Goal: Navigation & Orientation: Find specific page/section

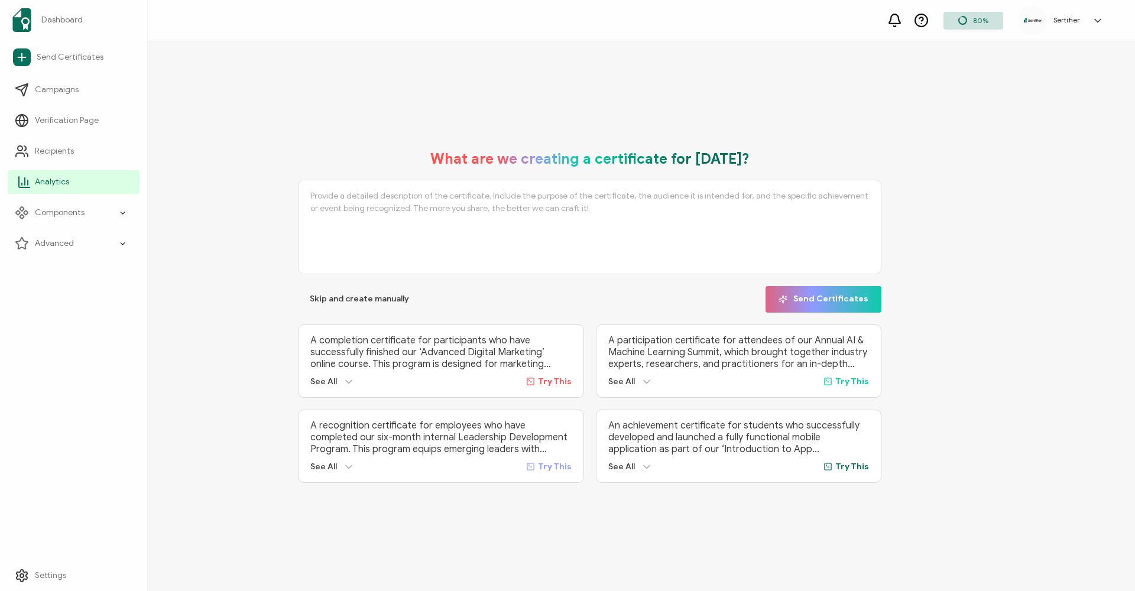
click at [33, 180] on link "Analytics" at bounding box center [74, 182] width 132 height 24
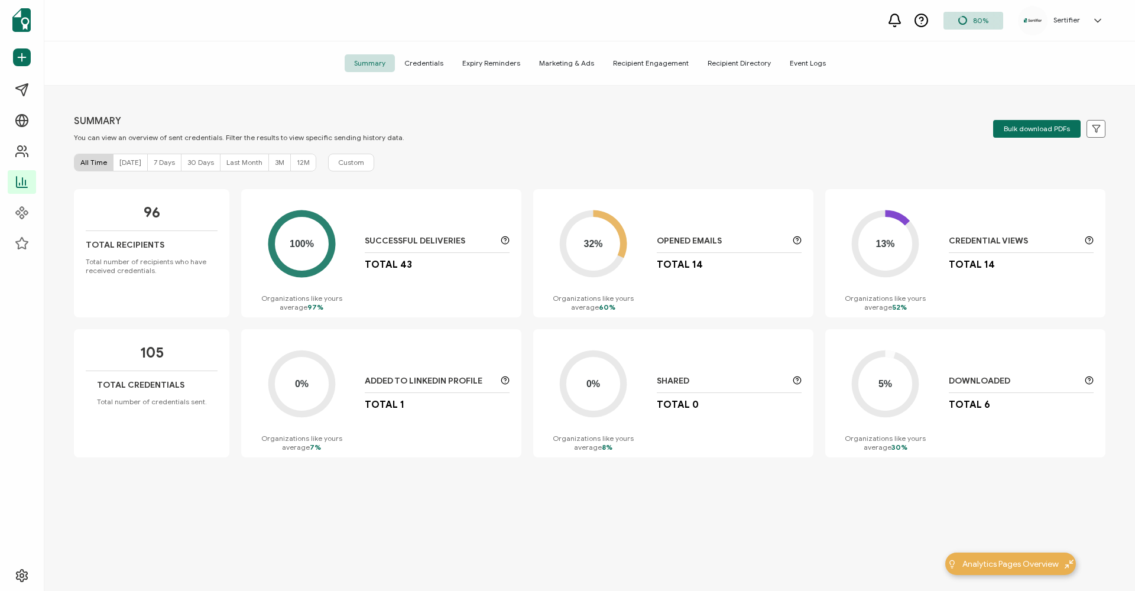
click at [441, 61] on span "Credentials" at bounding box center [424, 63] width 58 height 18
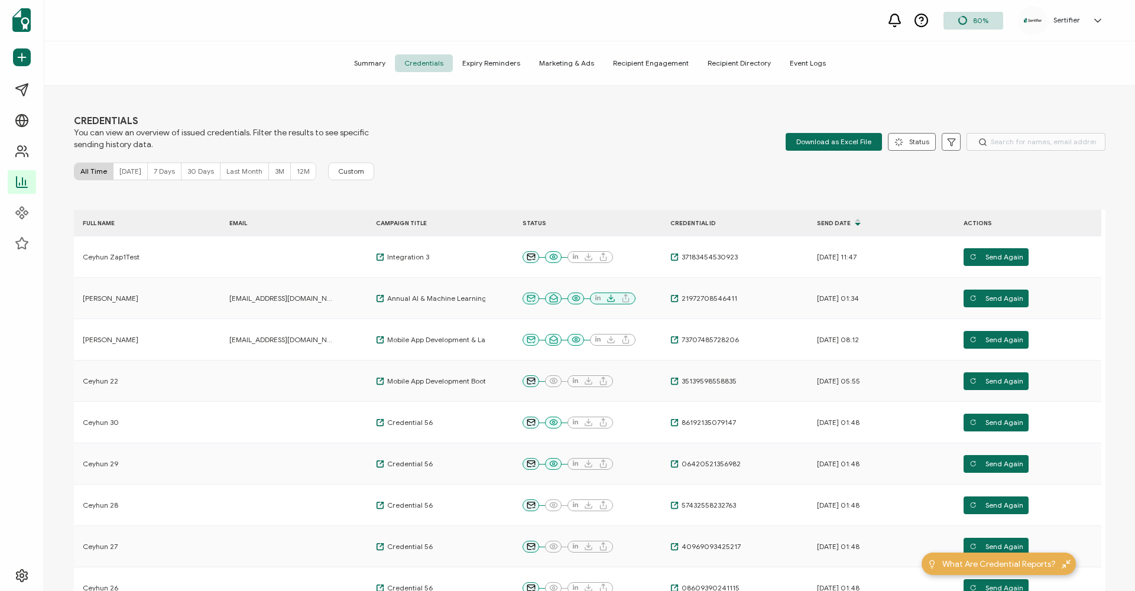
click at [581, 70] on span "Marketing & Ads" at bounding box center [567, 63] width 74 height 18
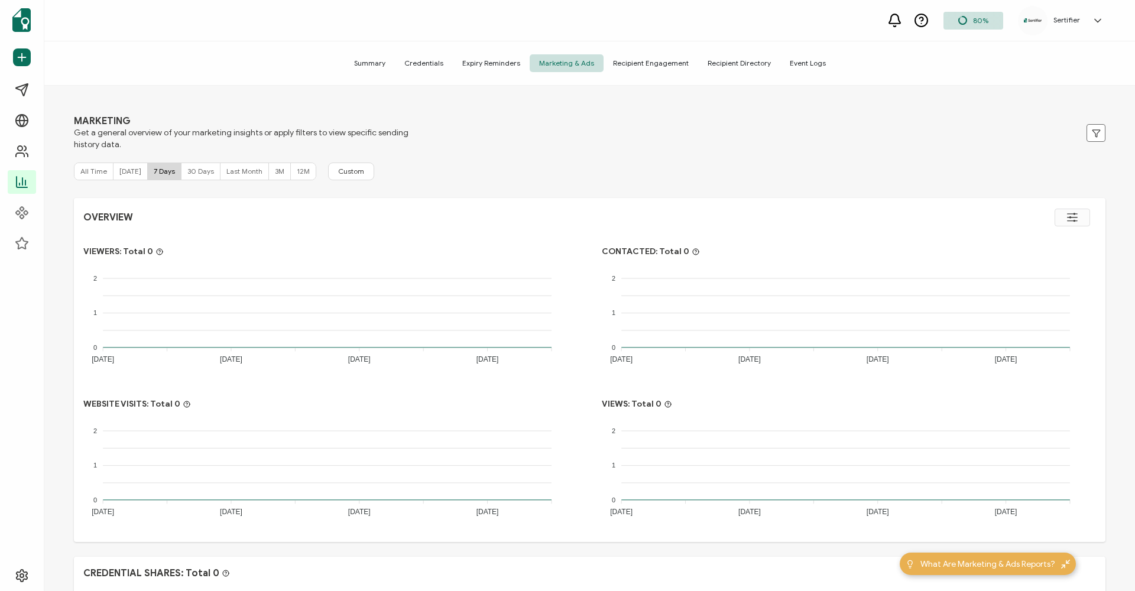
click at [717, 64] on span "Recipient Directory" at bounding box center [739, 63] width 82 height 18
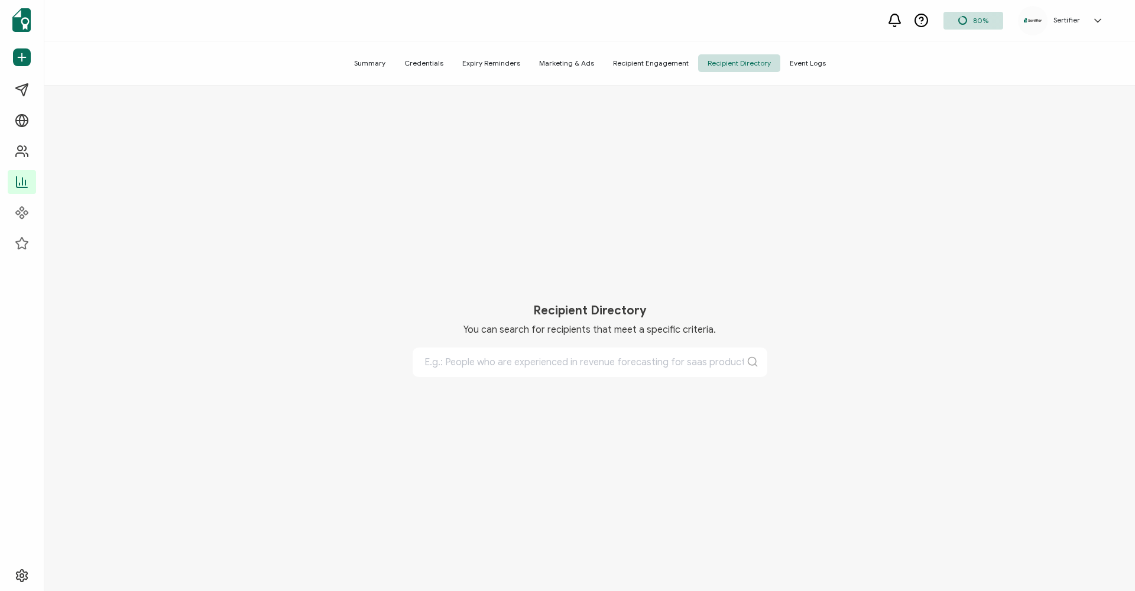
click at [373, 53] on div "Summary Credentials Expiry Reminders Marketing & Ads Recipient Engagement Recip…" at bounding box center [589, 63] width 1091 height 44
click at [373, 63] on span "Summary" at bounding box center [370, 63] width 50 height 18
